Goal: Information Seeking & Learning: Understand process/instructions

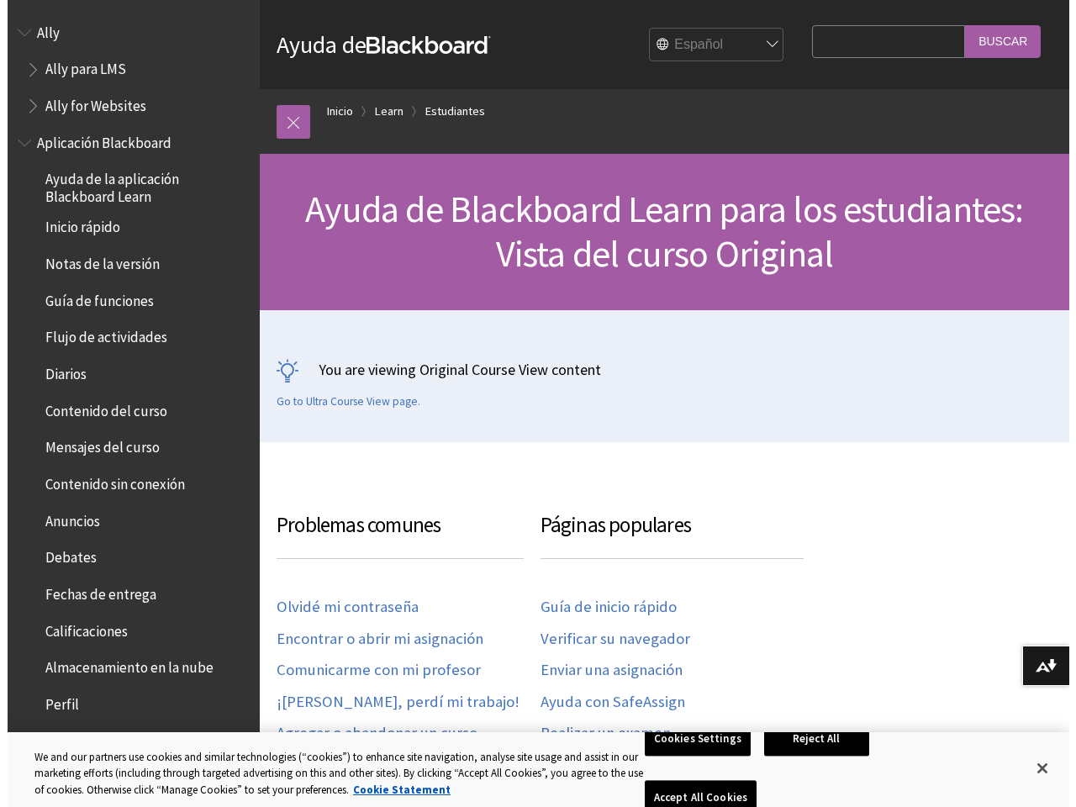
scroll to position [1800, 0]
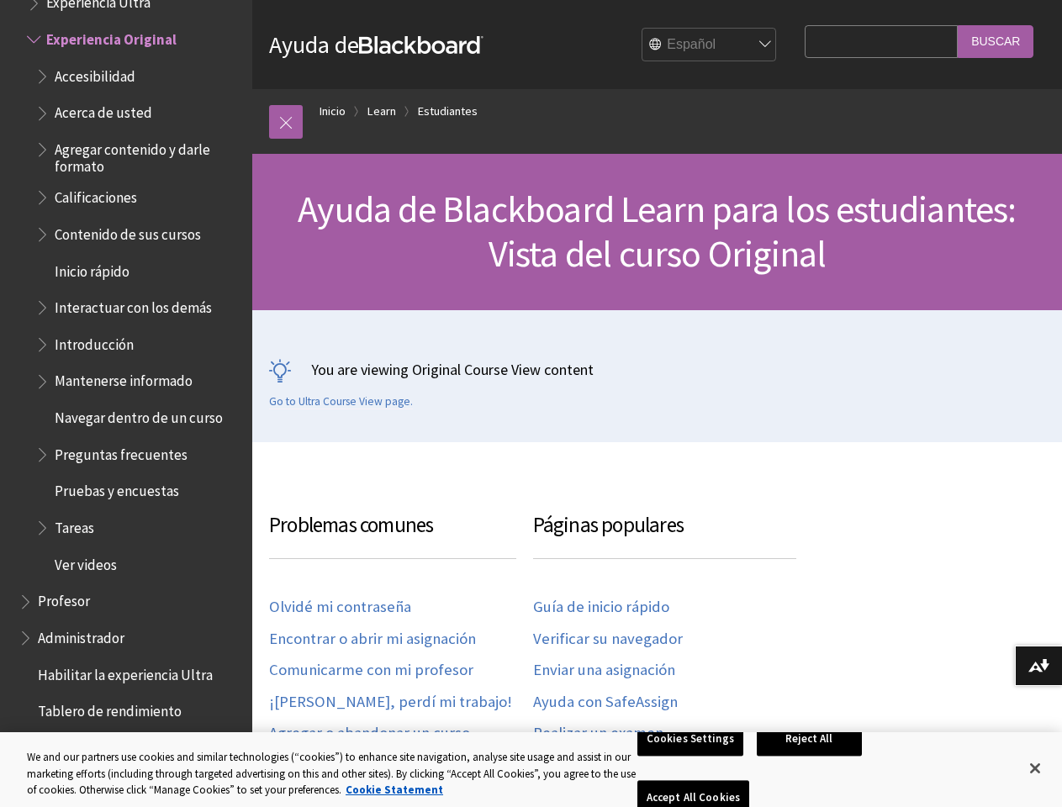
click at [530, 403] on div "You are viewing Original Course View content Go to Ultra Course View page." at bounding box center [657, 384] width 776 height 50
click at [286, 122] on link at bounding box center [286, 122] width 34 height 34
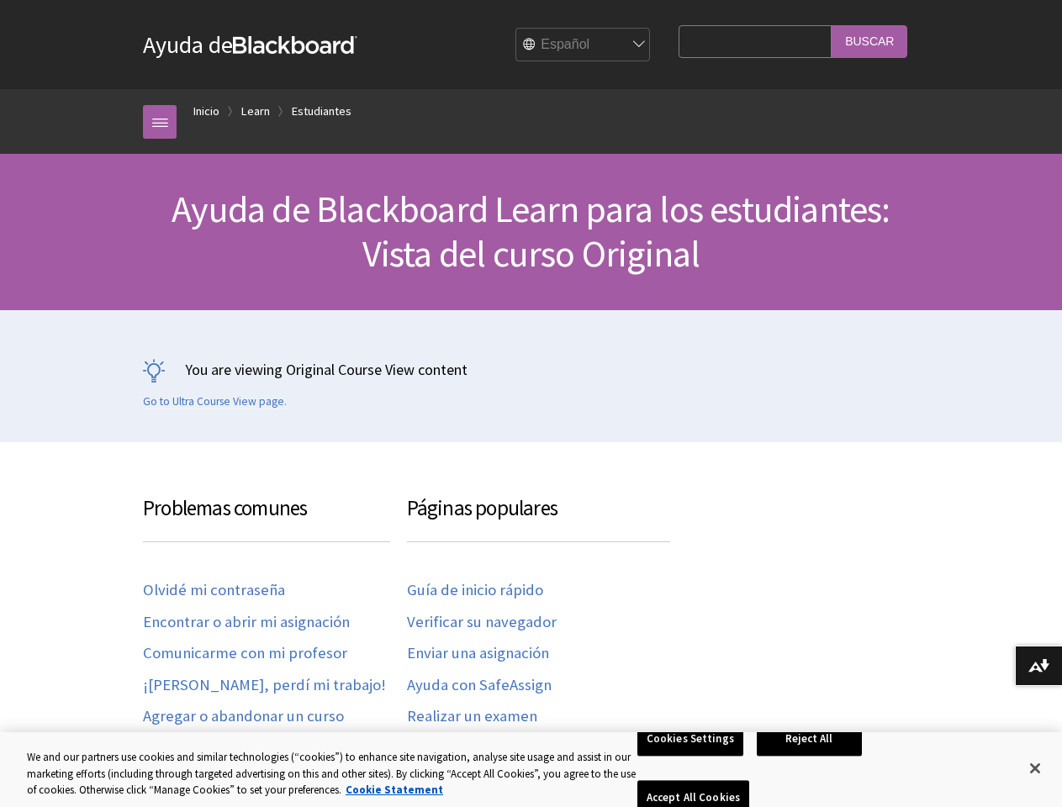
click at [119, 362] on div "Ayuda de Blackboard Ayuda de Bb English عربية Català Cymraeg [PERSON_NAME] Espa…" at bounding box center [531, 221] width 1062 height 442
click at [1038, 666] on button "Descargar formatos alternativos..." at bounding box center [1038, 666] width 47 height 40
click at [693, 757] on button "Cookies Settings" at bounding box center [690, 738] width 106 height 35
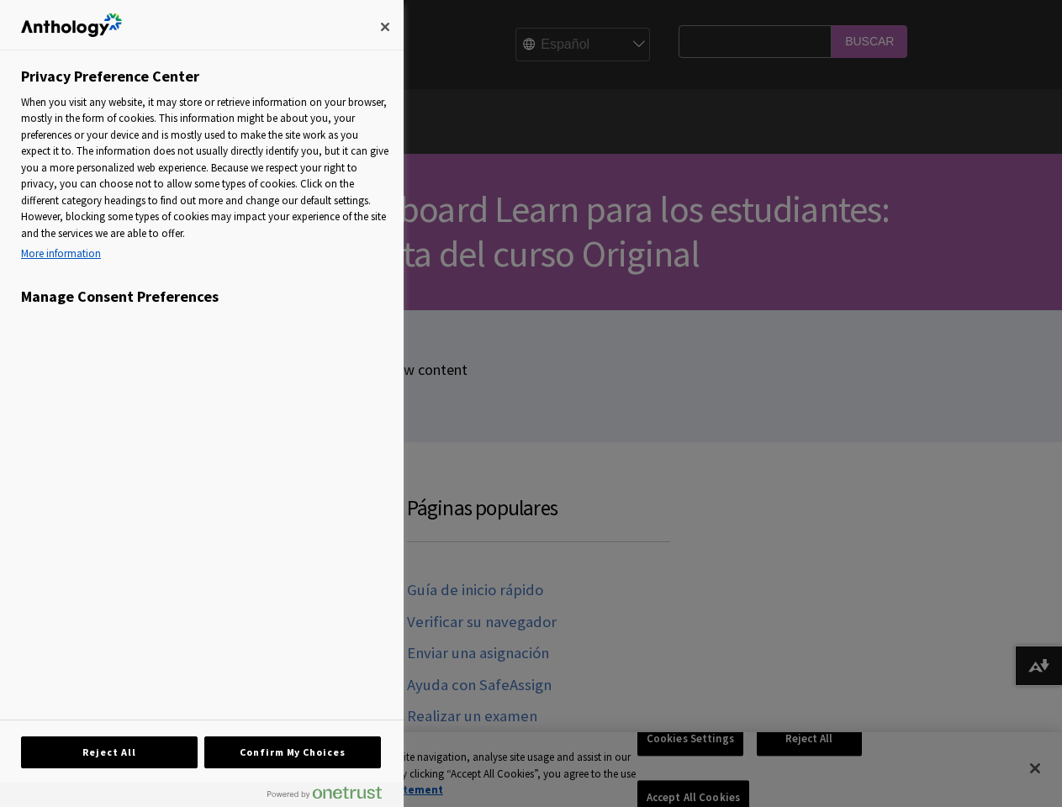
click at [812, 768] on div at bounding box center [531, 403] width 1062 height 807
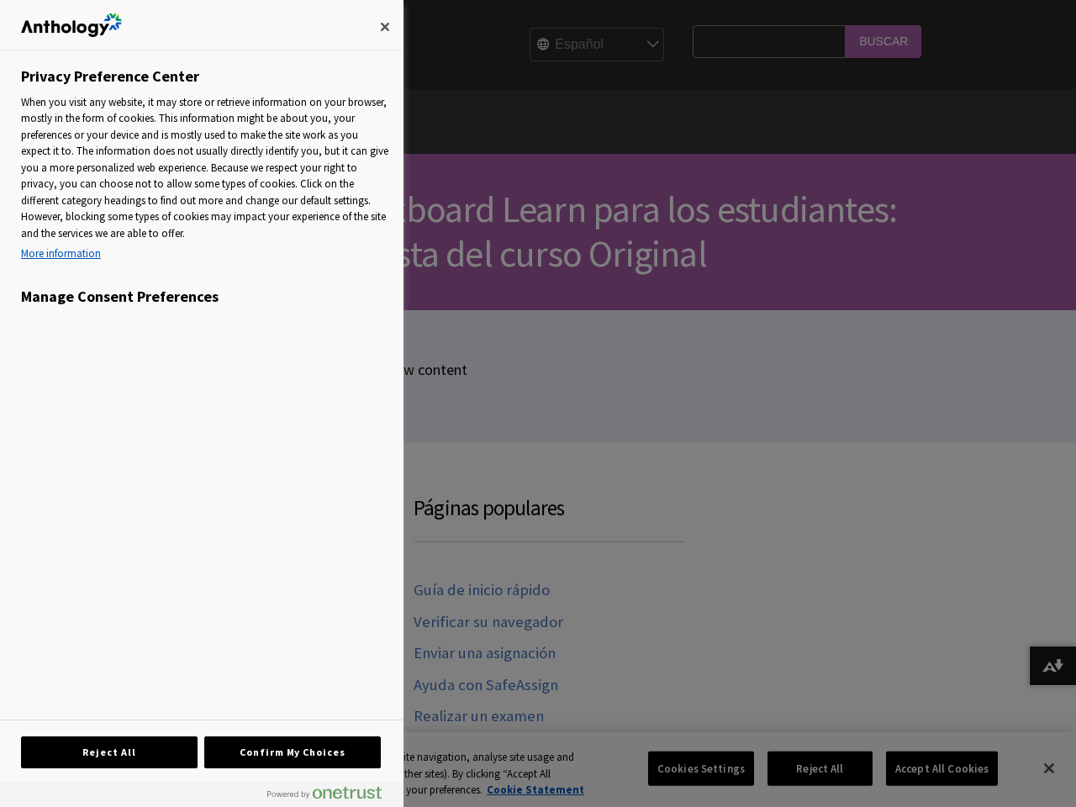
click at [931, 768] on div at bounding box center [538, 403] width 1076 height 807
click at [1035, 768] on div at bounding box center [538, 403] width 1076 height 807
